Goal: Information Seeking & Learning: Learn about a topic

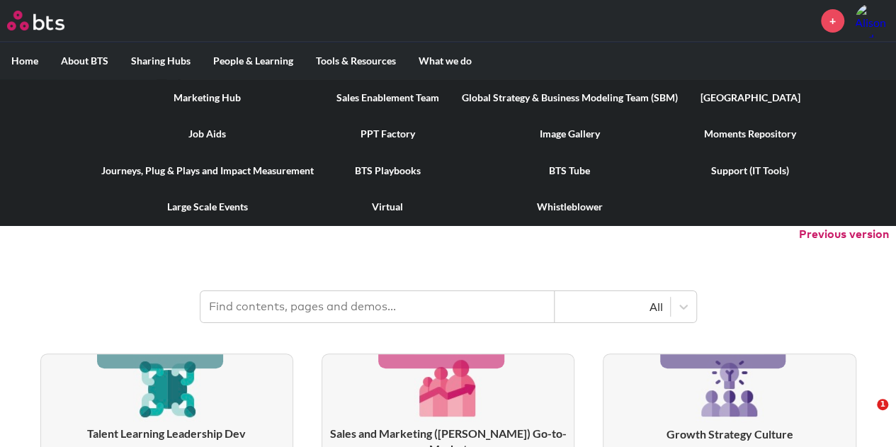
click at [228, 84] on link "Marketing Hub" at bounding box center [207, 97] width 235 height 37
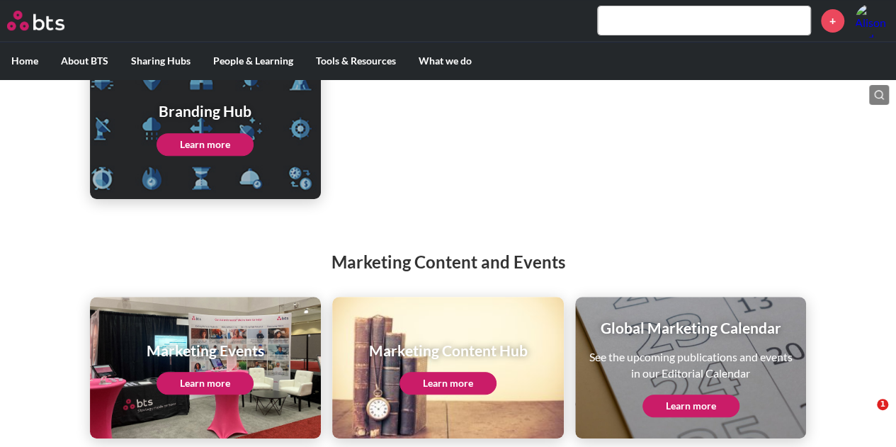
scroll to position [255, 0]
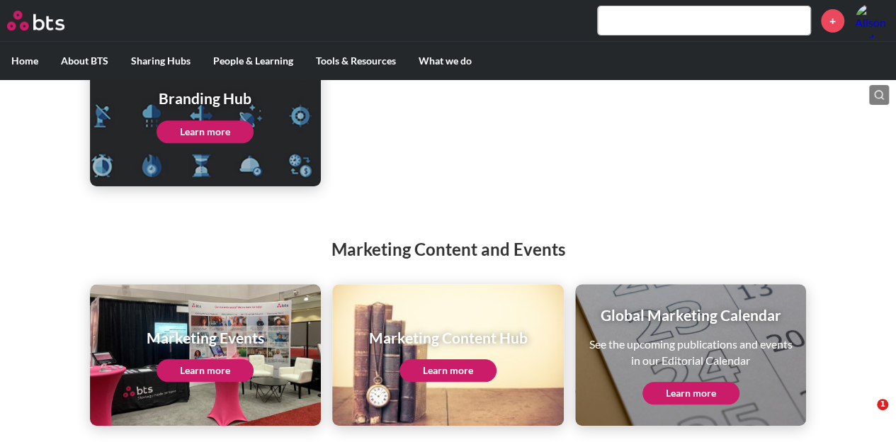
click at [424, 361] on link "Learn more" at bounding box center [447, 370] width 97 height 23
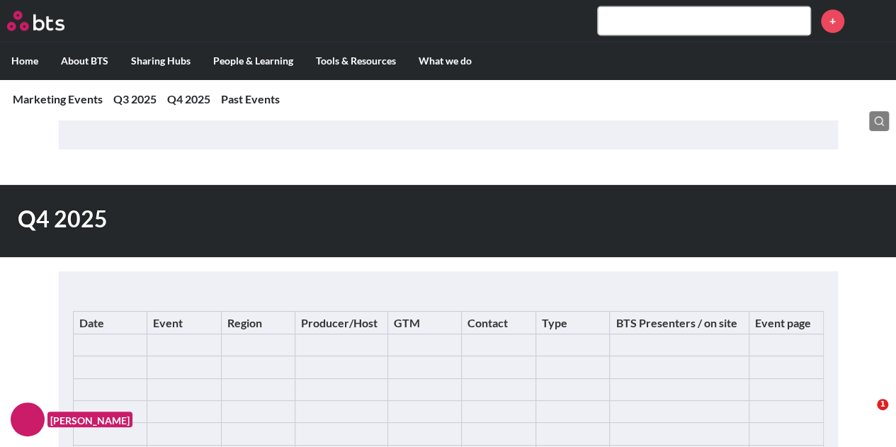
scroll to position [1346, 0]
